Goal: Register for event/course

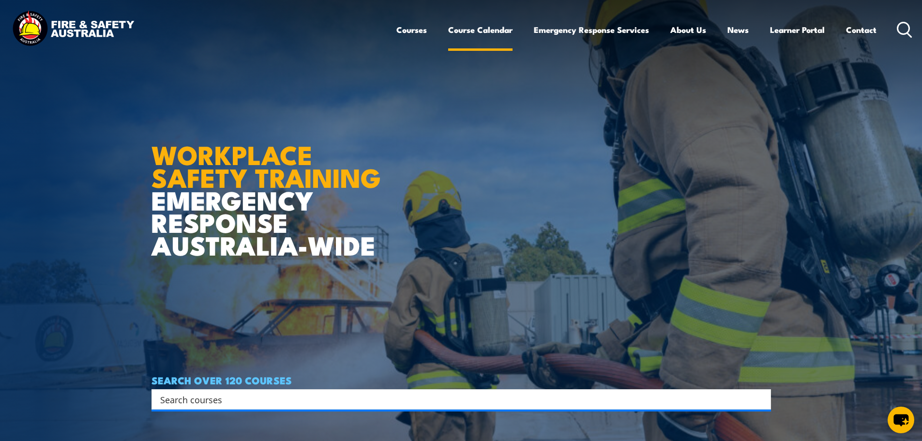
click at [470, 33] on link "Course Calendar" at bounding box center [480, 30] width 64 height 26
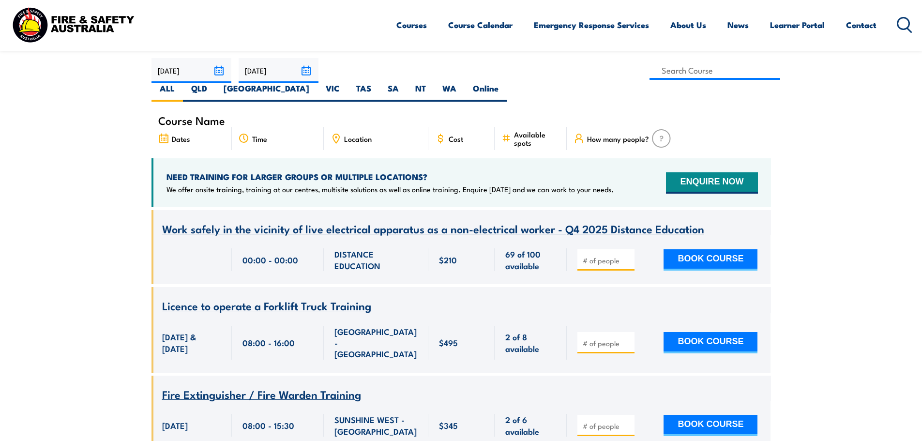
click at [260, 220] on span "Work safely in the vicinity of live electrical apparatus as a non-electrical wo…" at bounding box center [433, 228] width 542 height 16
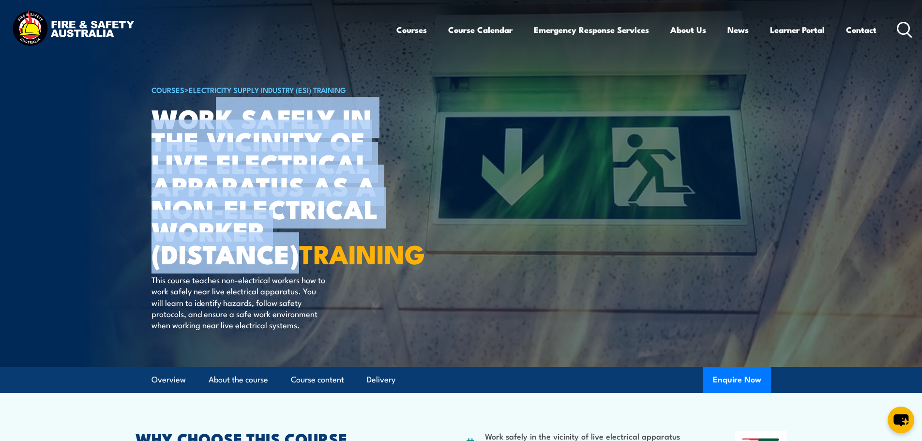
drag, startPoint x: 229, startPoint y: 161, endPoint x: 302, endPoint y: 259, distance: 122.0
click at [302, 259] on h1 "Work safely in the vicinity of live electrical apparatus as a non-electrical wo…" at bounding box center [270, 185] width 239 height 158
click at [376, 260] on h1 "Work safely in the vicinity of live electrical apparatus as a non-electrical wo…" at bounding box center [270, 185] width 239 height 158
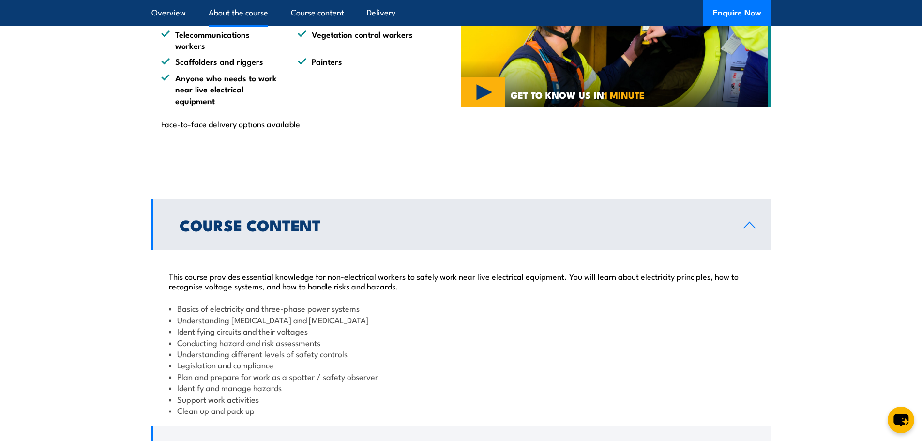
scroll to position [484, 0]
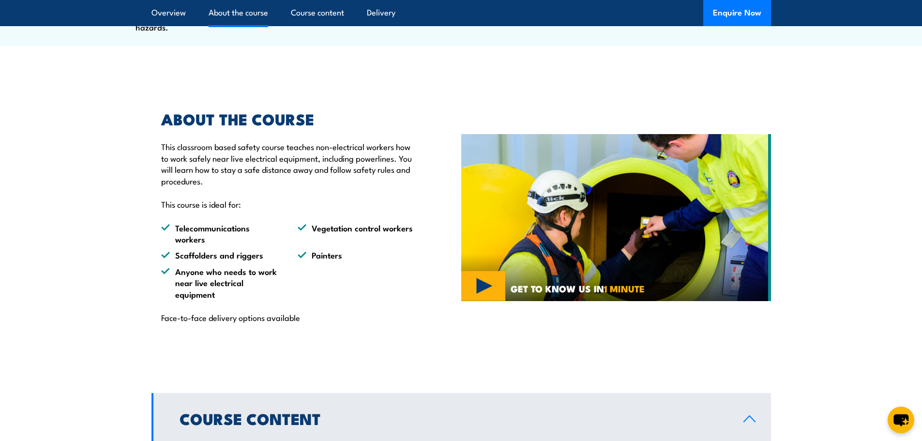
click at [79, 164] on section "ABOUT THE COURSE This classroom based safety course teaches non-electrical work…" at bounding box center [461, 217] width 922 height 259
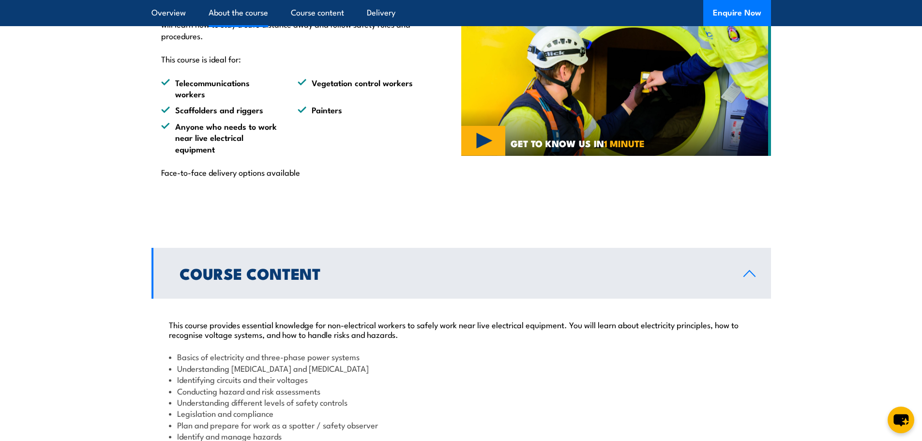
scroll to position [581, 0]
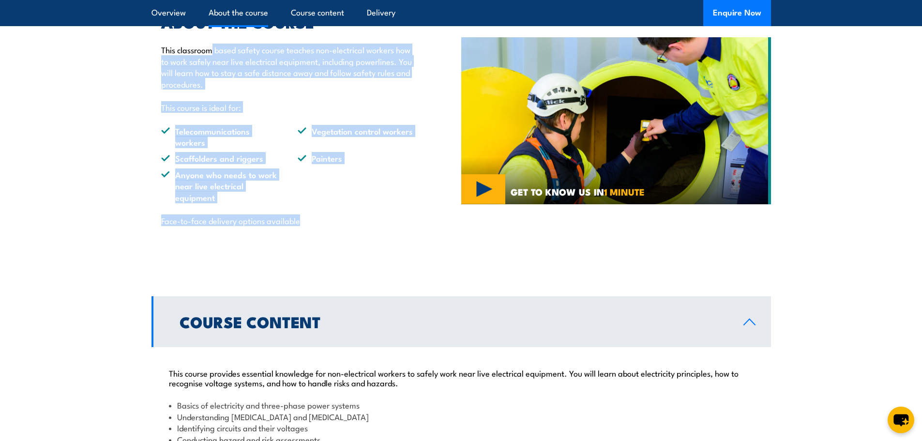
drag, startPoint x: 214, startPoint y: 73, endPoint x: 383, endPoint y: 253, distance: 247.5
click at [383, 250] on div "ABOUT THE COURSE This classroom based safety course teaches non-electrical work…" at bounding box center [306, 120] width 310 height 259
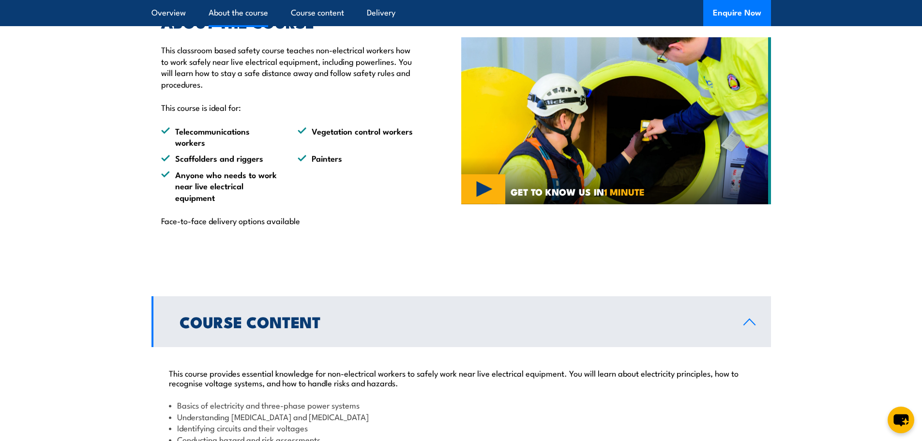
click at [829, 250] on section "ABOUT THE COURSE This classroom based safety course teaches non-electrical work…" at bounding box center [461, 120] width 922 height 259
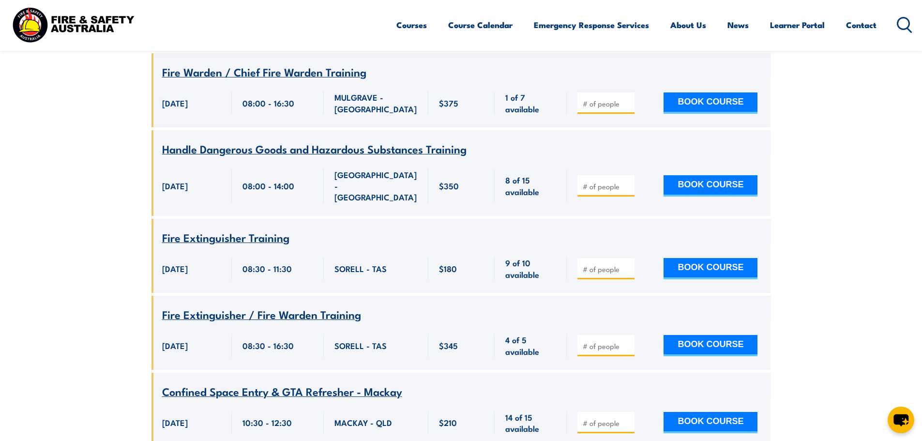
scroll to position [1742, 0]
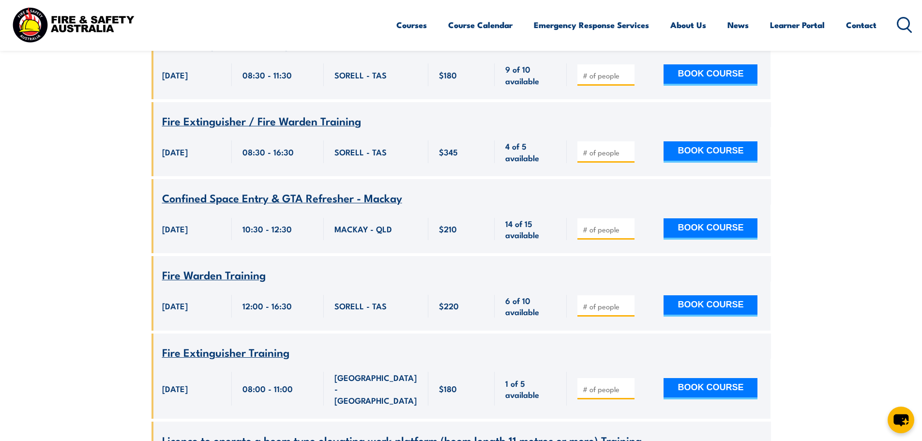
click at [224, 266] on span "Fire Warden Training" at bounding box center [214, 274] width 104 height 16
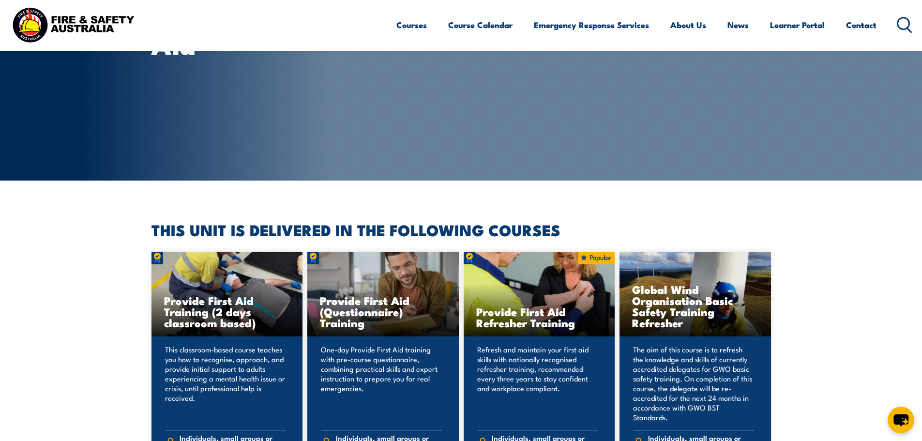
scroll to position [48, 0]
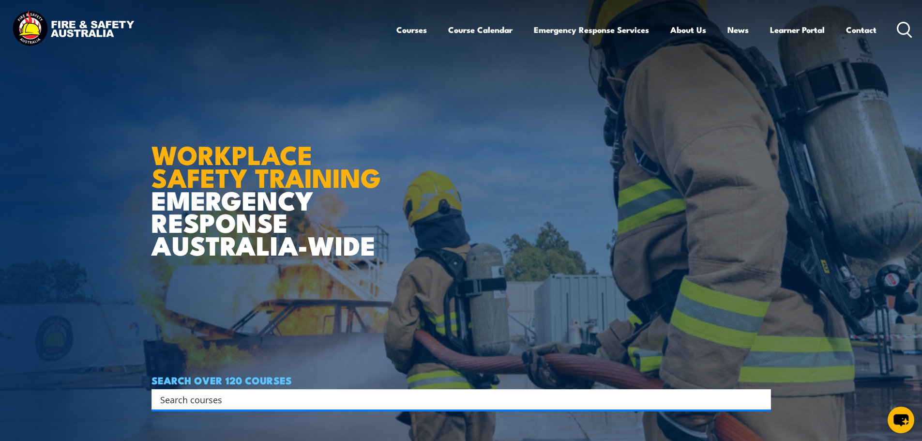
click at [36, 247] on img at bounding box center [461, 220] width 922 height 441
click at [162, 168] on strong "WORKPLACE SAFETY TRAINING" at bounding box center [265, 165] width 229 height 63
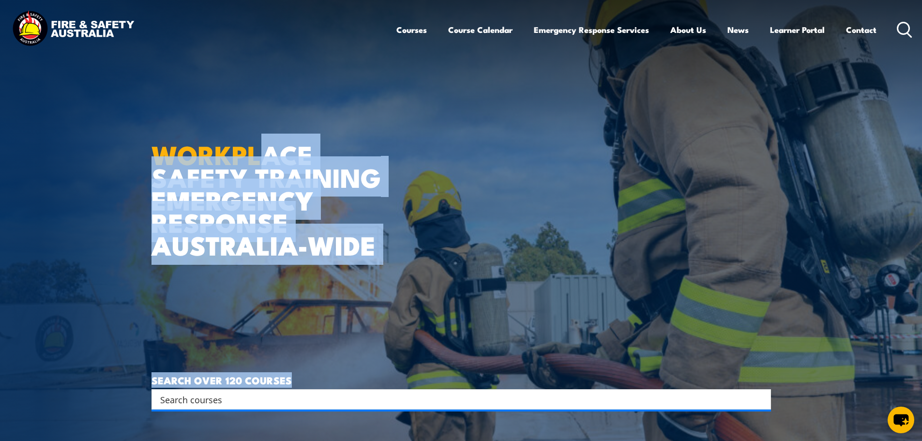
drag, startPoint x: 261, startPoint y: 149, endPoint x: 531, endPoint y: 306, distance: 313.1
click at [531, 306] on article "WORKPLACE SAFETY TRAINING EMERGENCY RESPONSE AUSTRALIA-WIDE SEARCH OVER 120 COU…" at bounding box center [460, 220] width 619 height 441
click at [398, 201] on article "WORKPLACE SAFETY TRAINING EMERGENCY RESPONSE AUSTRALIA-WIDE SEARCH OVER 120 COU…" at bounding box center [460, 220] width 619 height 441
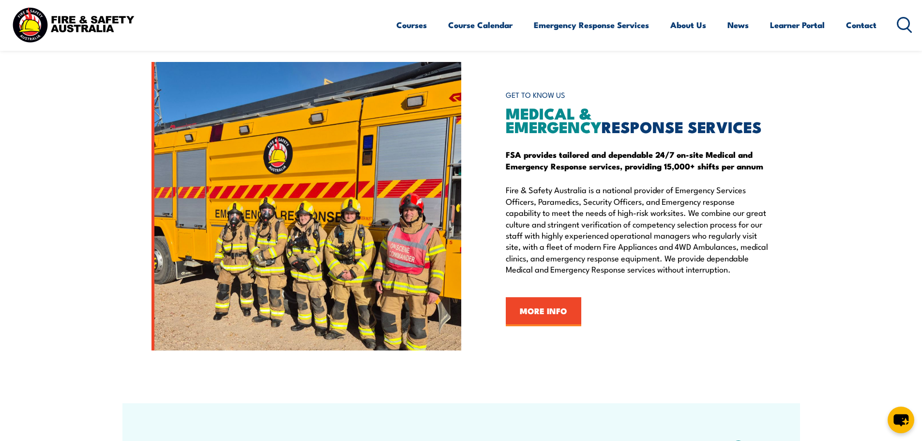
scroll to position [2154, 0]
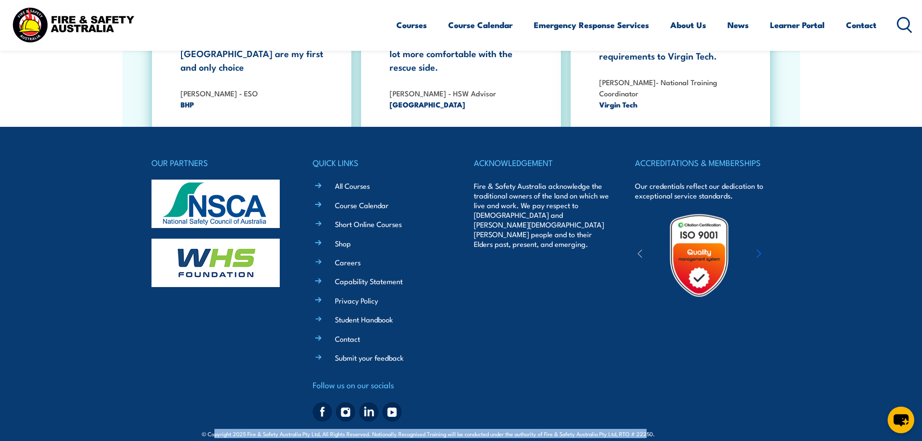
drag, startPoint x: 218, startPoint y: 422, endPoint x: 652, endPoint y: 417, distance: 434.0
click at [647, 429] on span "© Copyright 2025 Fire & Safety Australia Pty Ltd, All Rights Reserved. National…" at bounding box center [461, 433] width 518 height 9
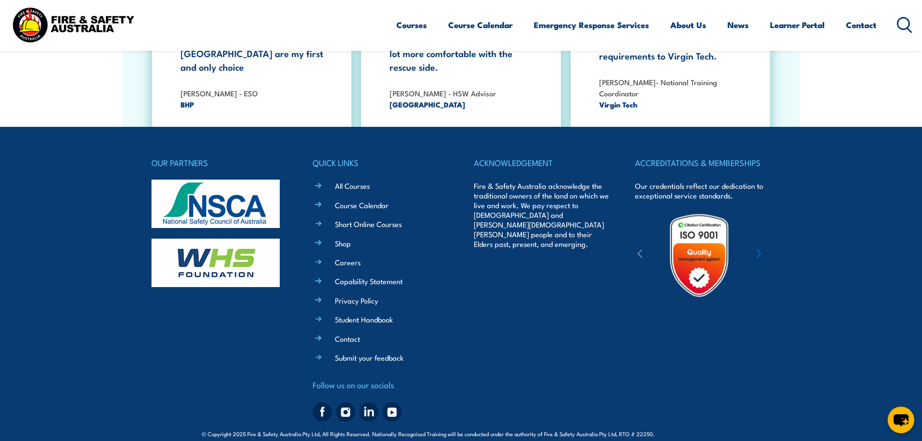
drag, startPoint x: 619, startPoint y: 379, endPoint x: 483, endPoint y: 361, distance: 136.6
click at [619, 379] on div "OUR PARTNERS QUICK LINKS All Courses Course Calendar Short Online Courses Shop …" at bounding box center [460, 290] width 619 height 269
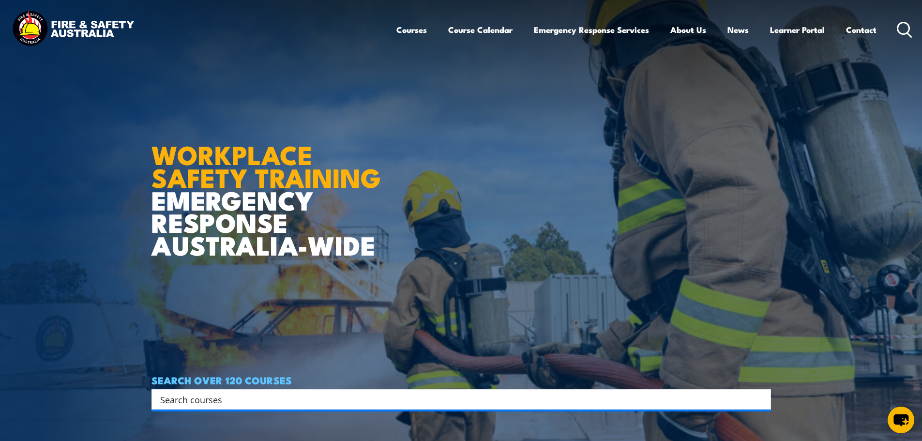
scroll to position [242, 0]
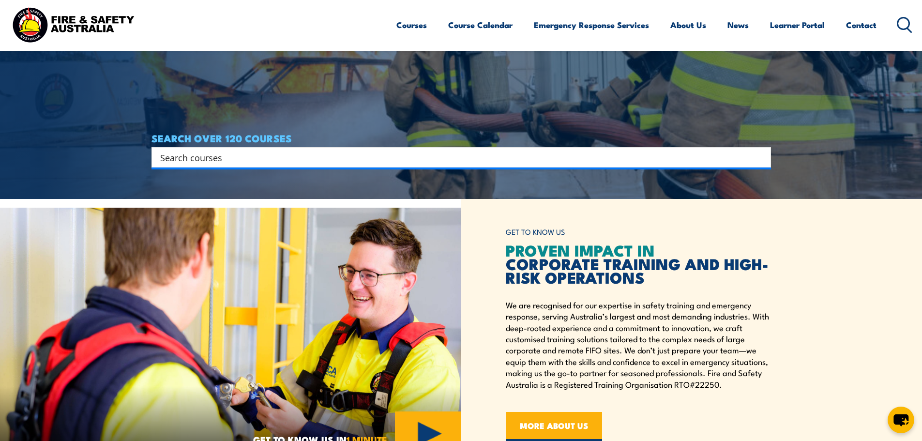
click at [237, 158] on input "Search input" at bounding box center [454, 157] width 589 height 15
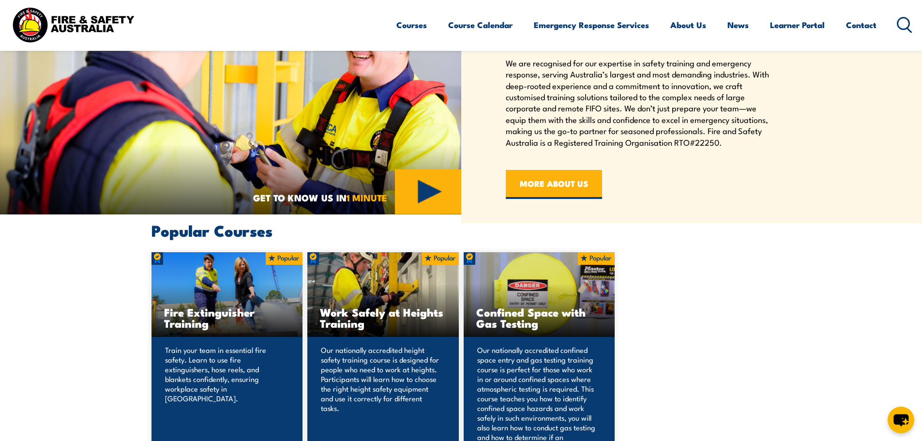
scroll to position [145, 0]
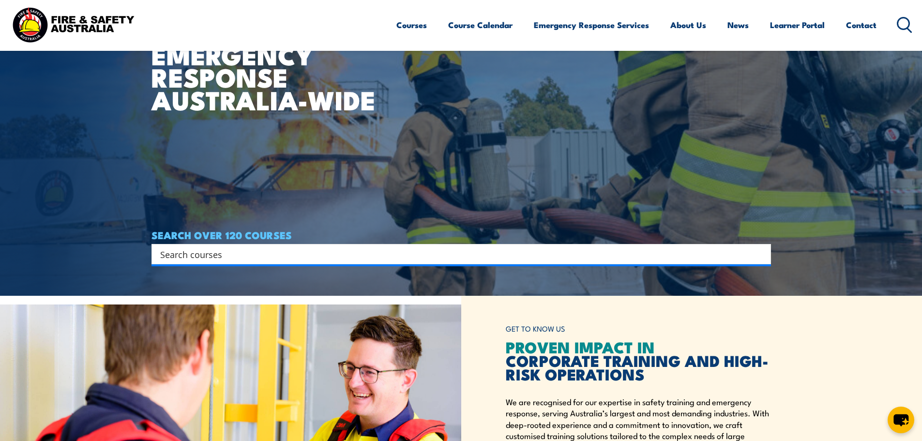
click at [906, 23] on icon at bounding box center [903, 25] width 15 height 16
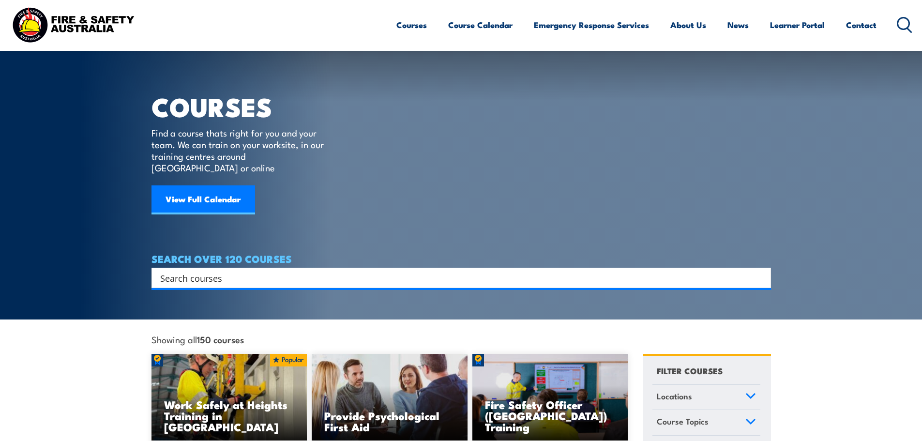
scroll to position [242, 0]
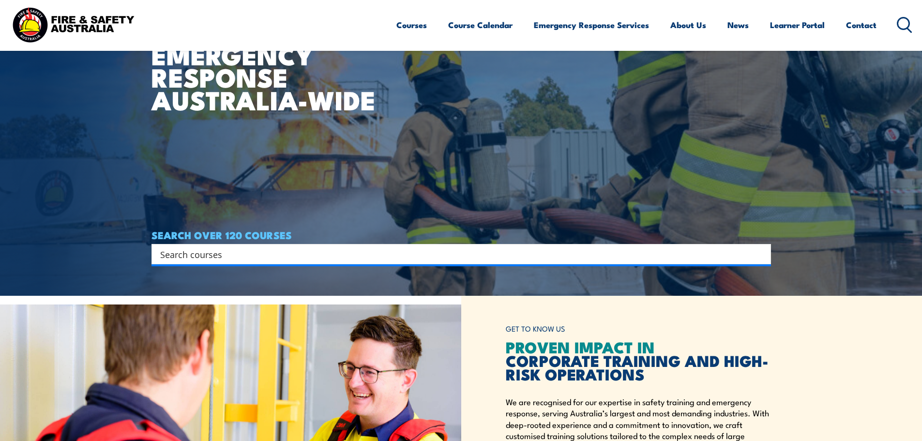
click at [180, 250] on input "Search input" at bounding box center [454, 254] width 589 height 15
